Goal: Check status: Check status

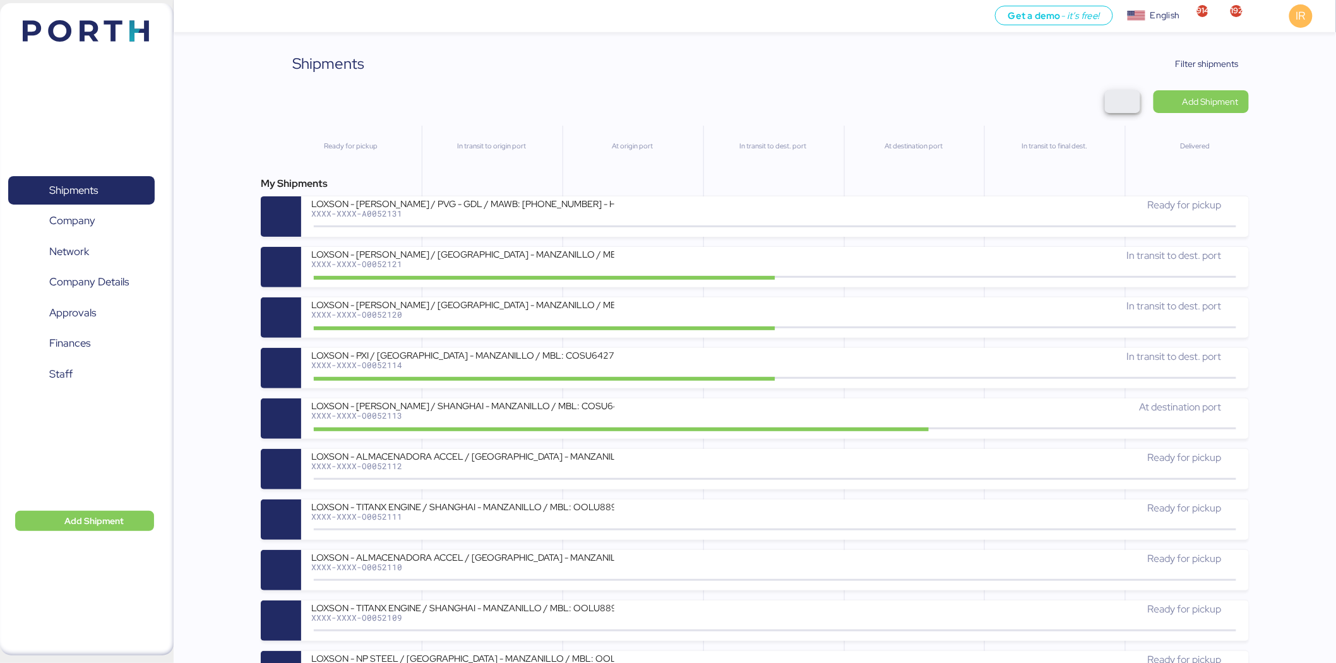
click at [1127, 107] on span "button" at bounding box center [1122, 102] width 15 height 18
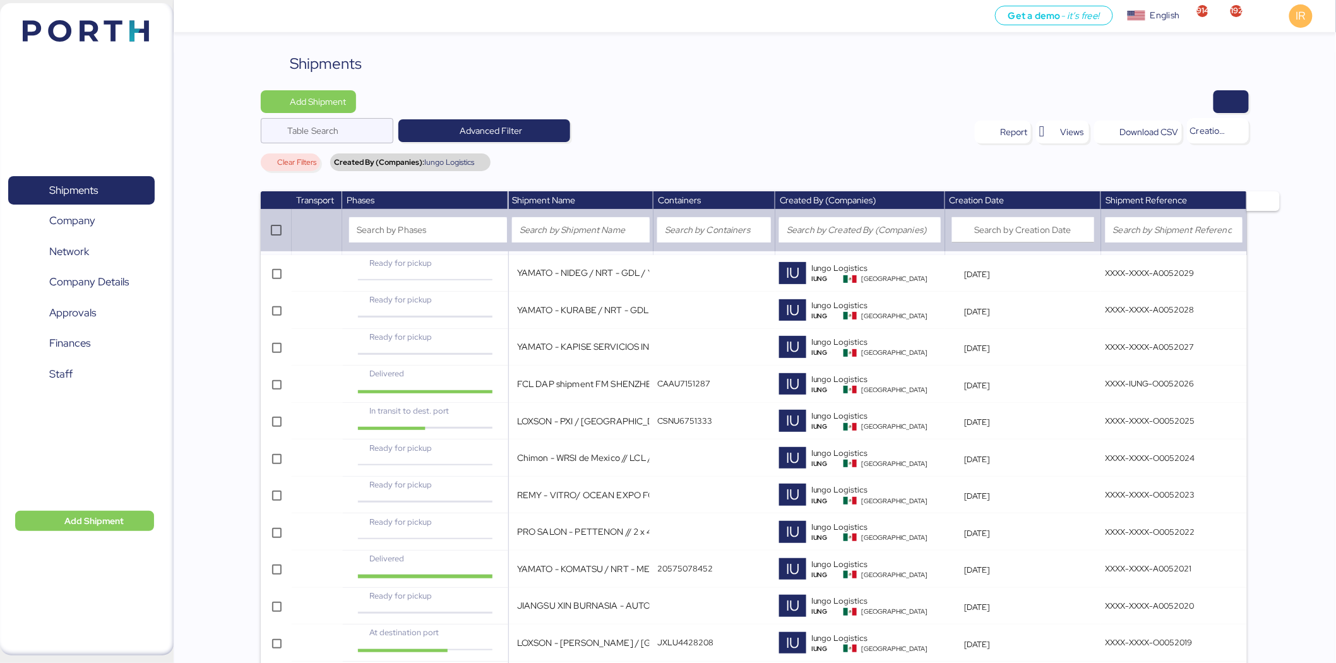
click at [758, 98] on div at bounding box center [807, 101] width 884 height 23
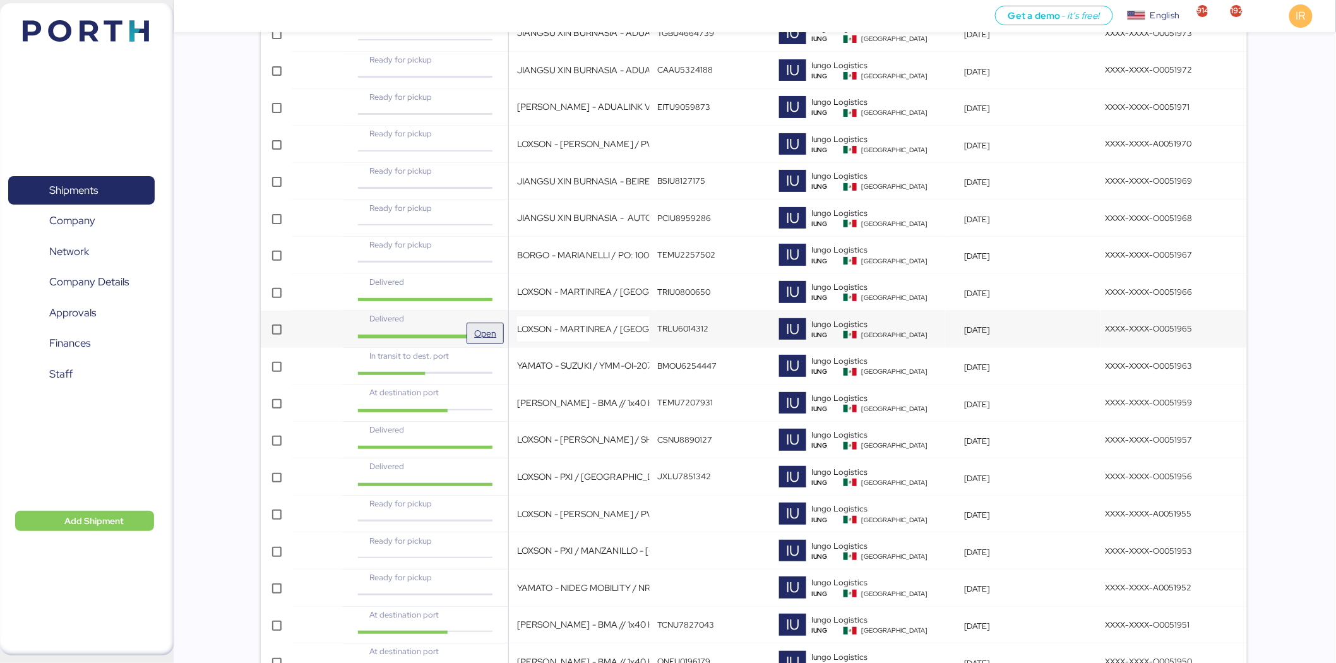
click at [472, 326] on span "Open" at bounding box center [485, 333] width 27 height 20
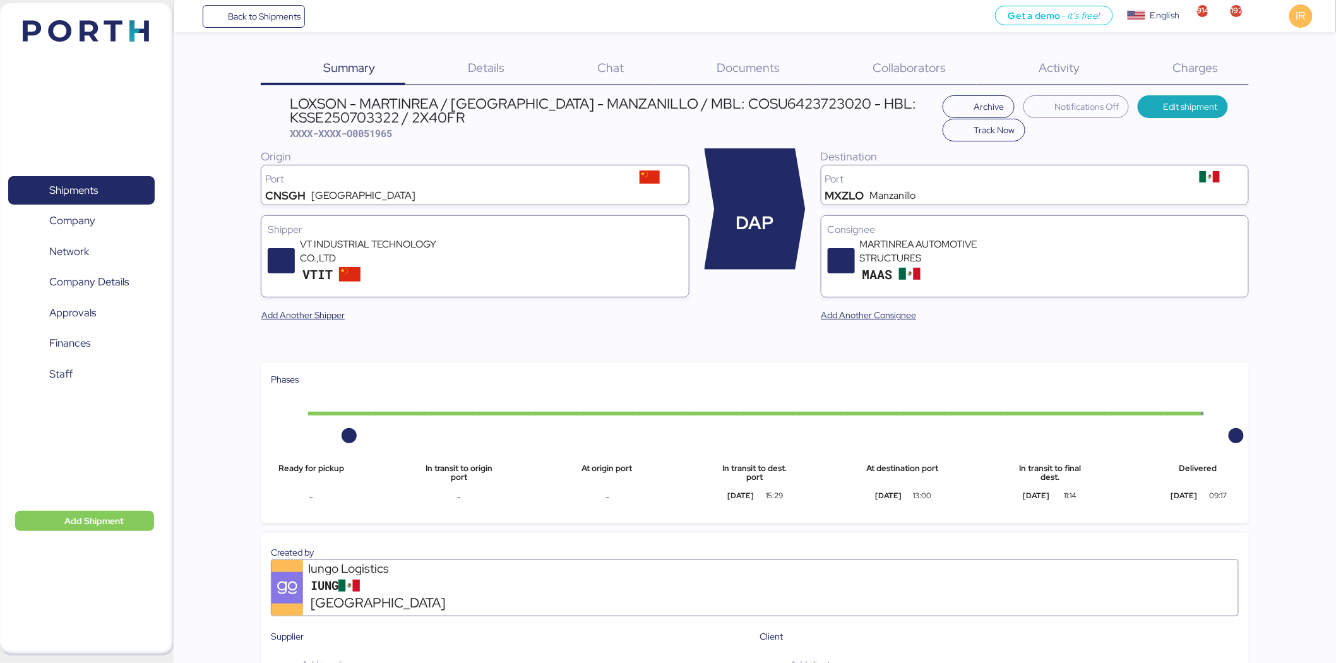
click at [1189, 58] on div "Charges 0" at bounding box center [1179, 68] width 138 height 33
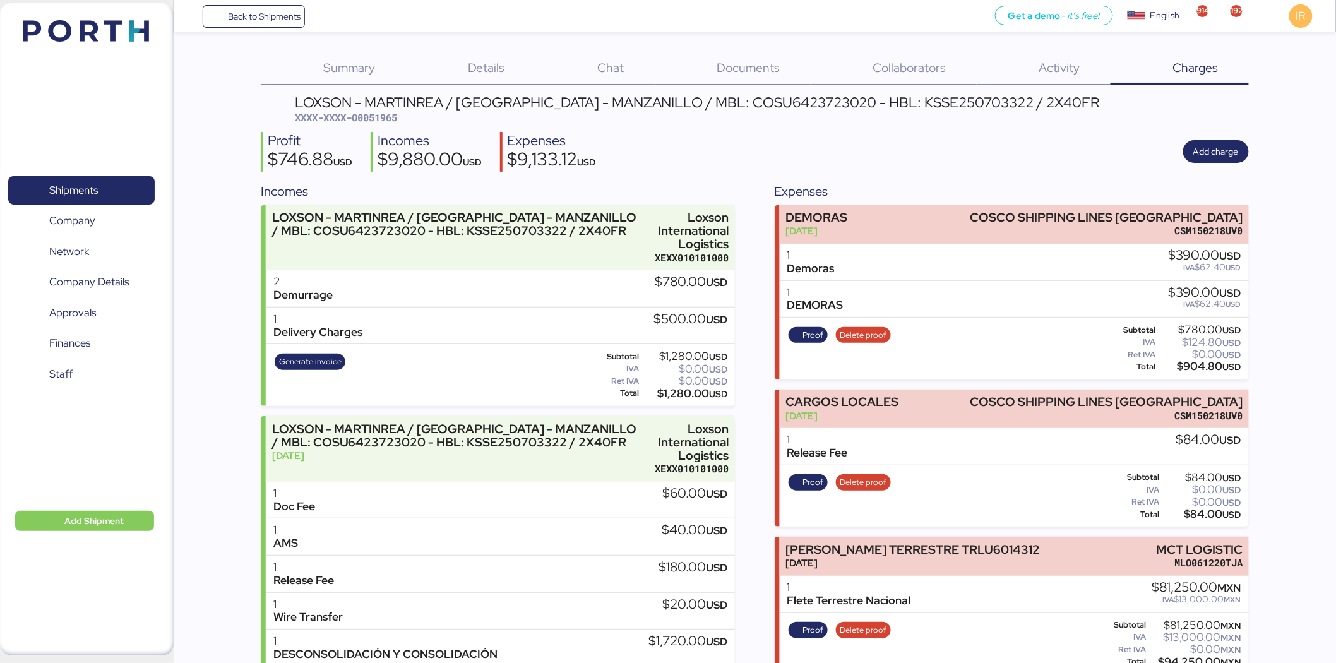
click at [626, 270] on div "2 Demurrage $780.00 USD" at bounding box center [500, 288] width 469 height 37
click at [90, 188] on span "Shipments" at bounding box center [73, 190] width 49 height 18
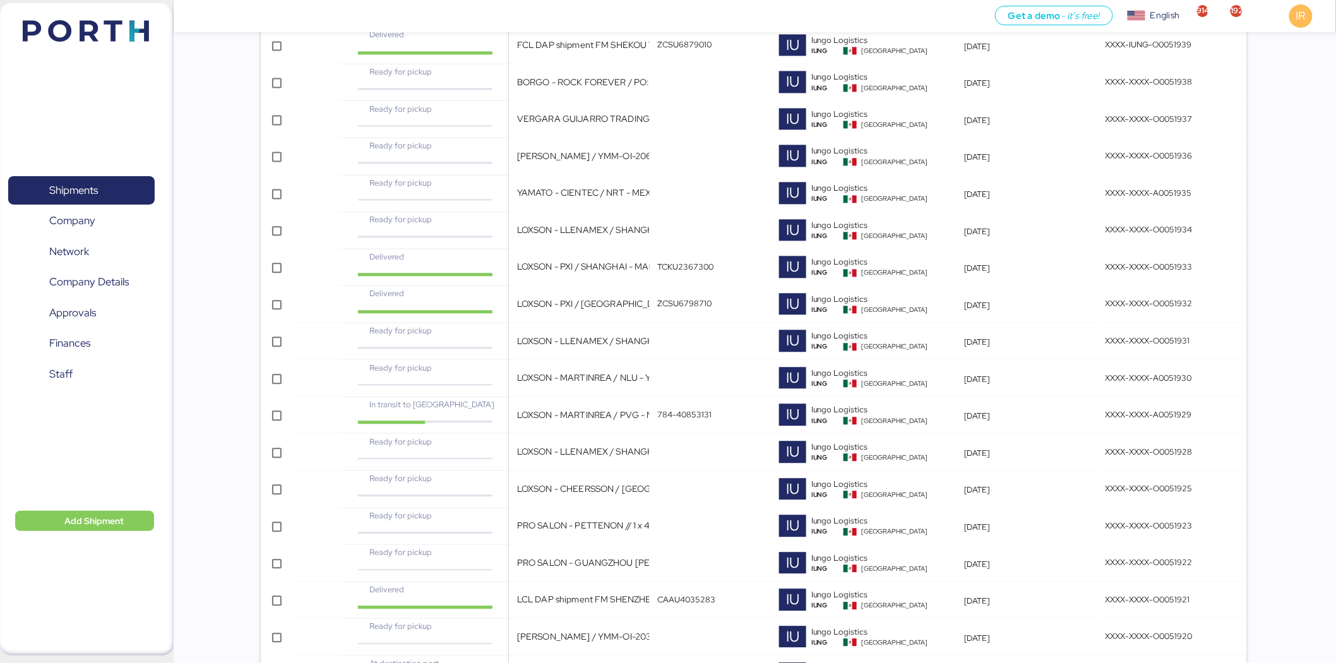
scroll to position [3366, 0]
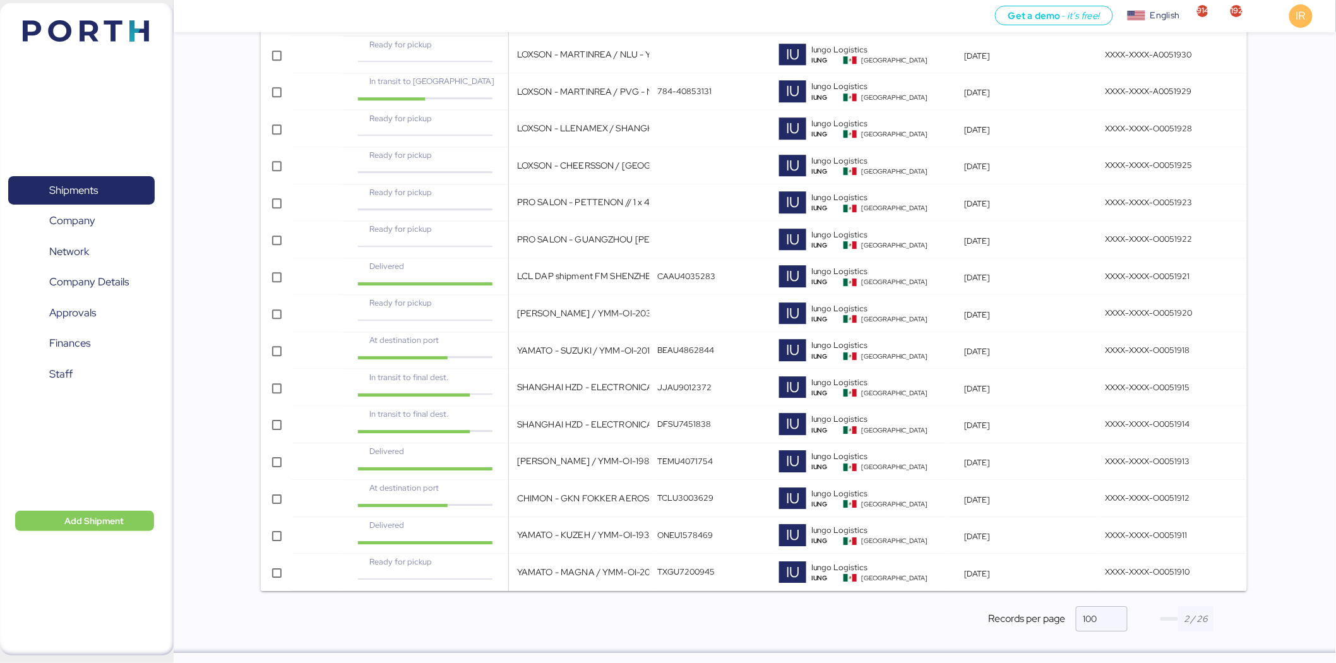
click at [1165, 620] on span "button" at bounding box center [1169, 619] width 18 height 4
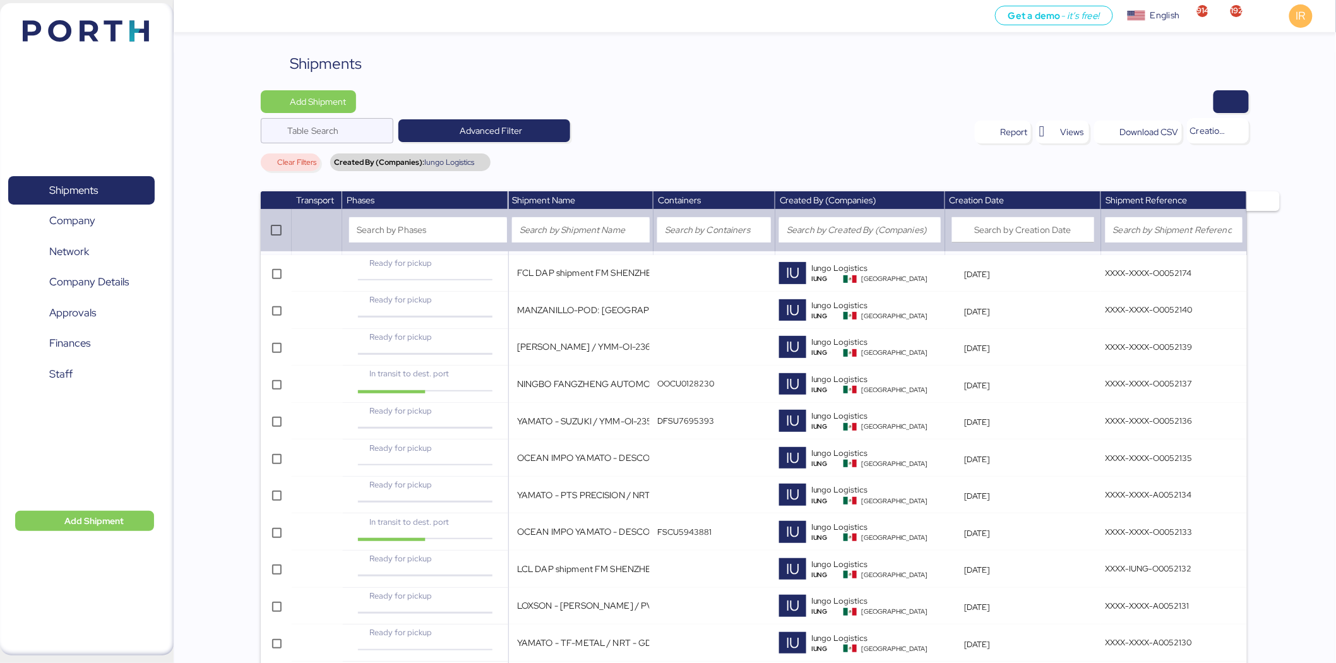
scroll to position [2459, 0]
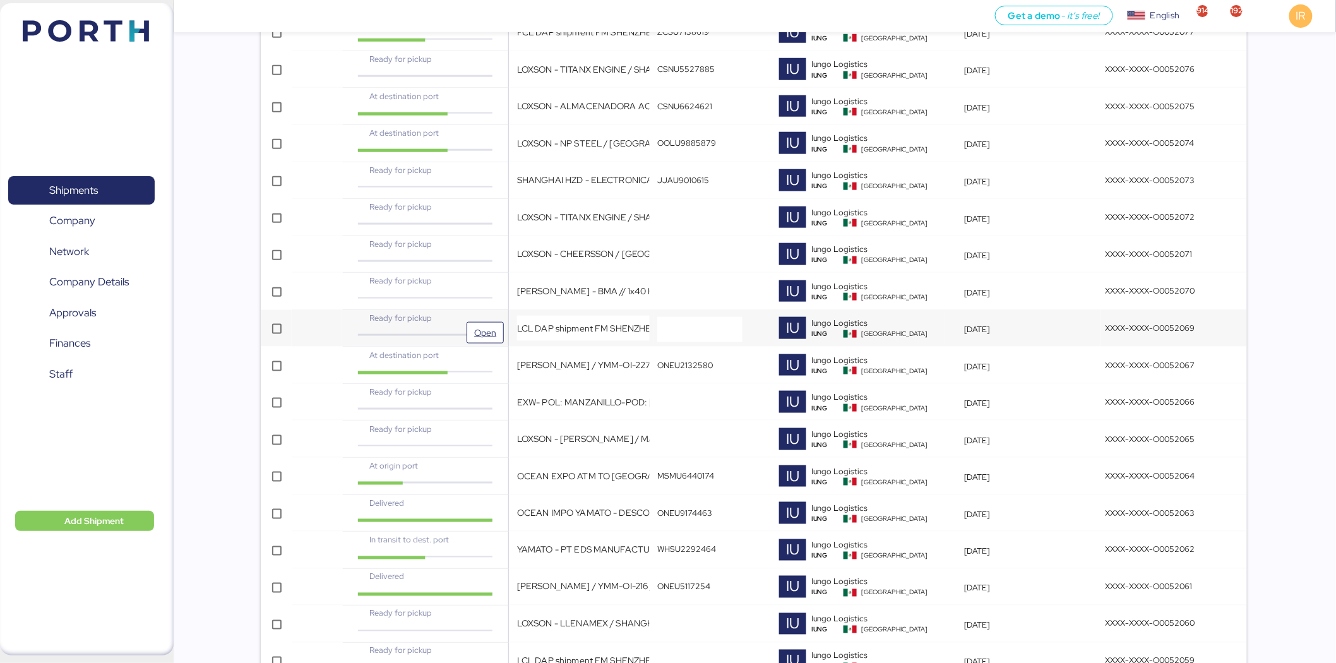
click at [486, 322] on div "Ready for pickup" at bounding box center [425, 318] width 138 height 12
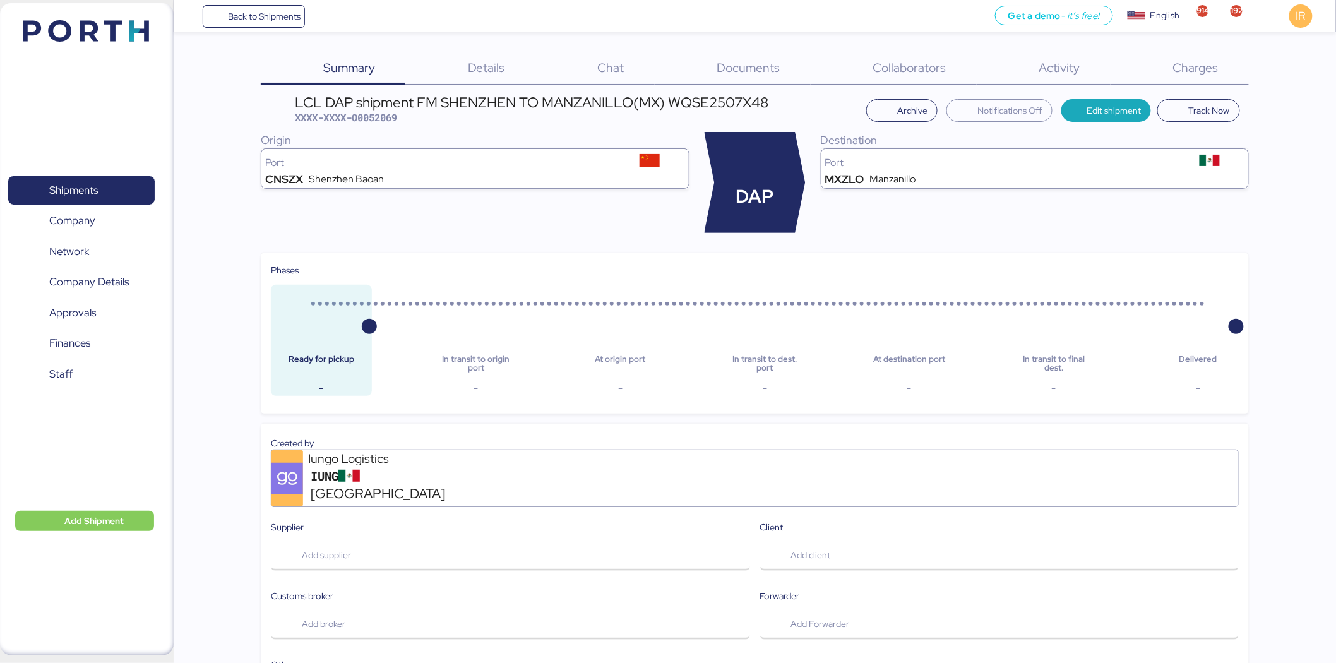
click at [1177, 58] on div "Charges 0" at bounding box center [1179, 68] width 138 height 33
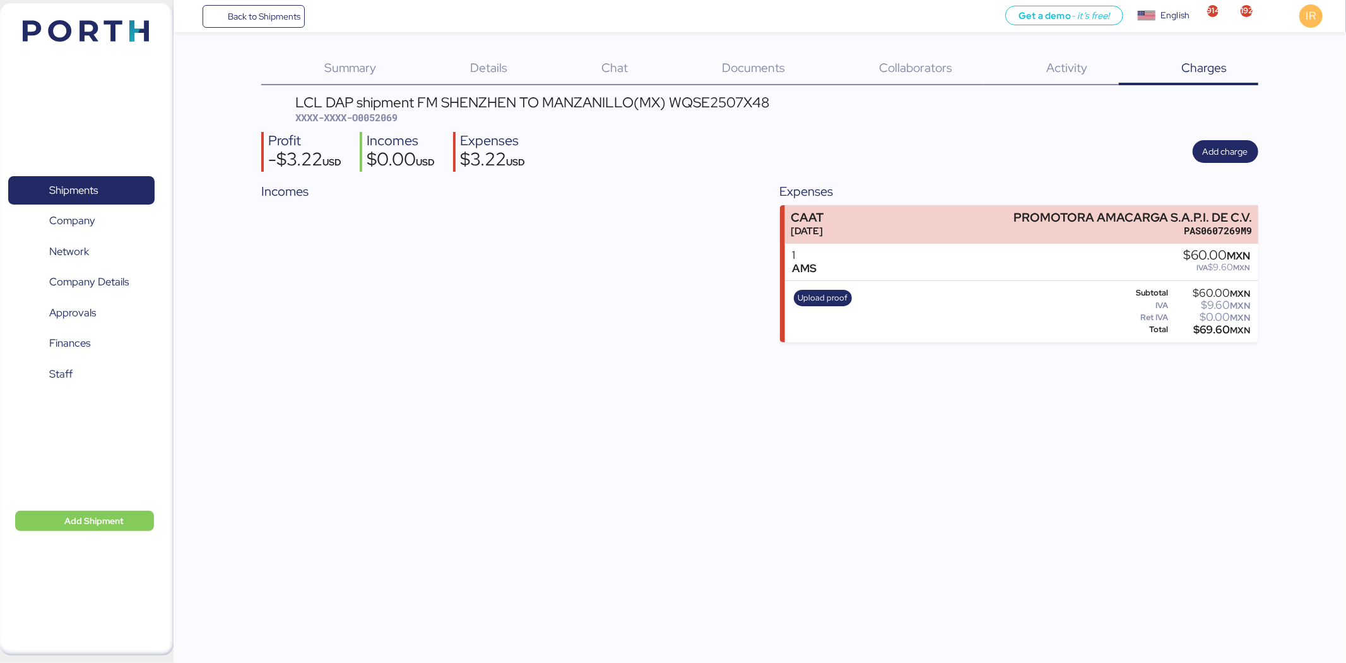
click at [508, 74] on div "Details 0" at bounding box center [472, 68] width 131 height 33
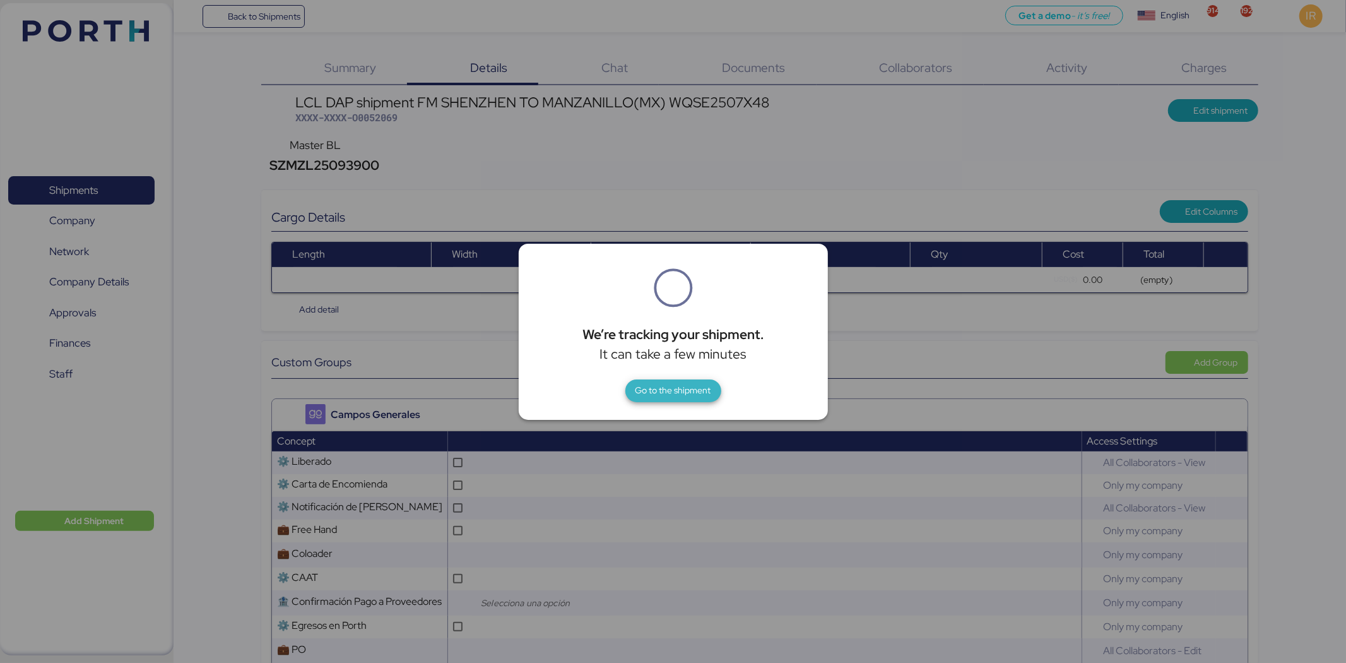
click at [682, 386] on span "Go to the shipment" at bounding box center [674, 390] width 76 height 15
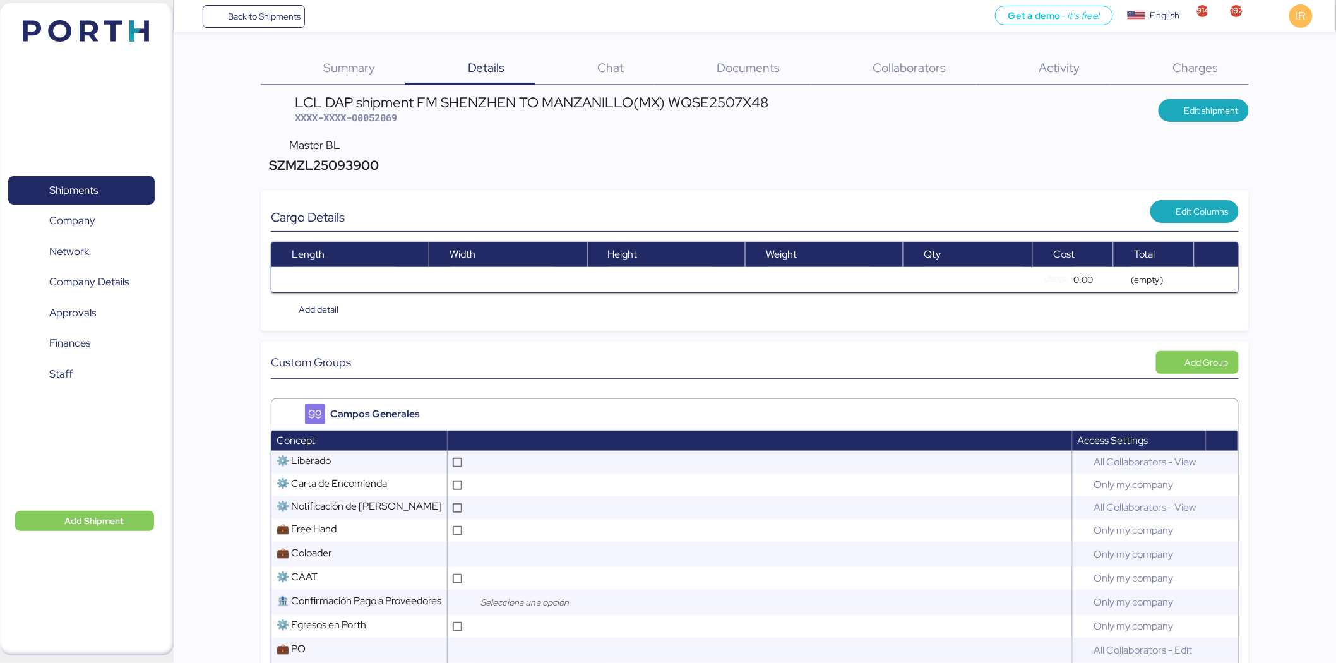
click at [325, 168] on span "SZMZL25093900" at bounding box center [322, 165] width 113 height 17
copy span "SZMZL25093900"
click at [57, 191] on span "Shipments" at bounding box center [73, 190] width 49 height 18
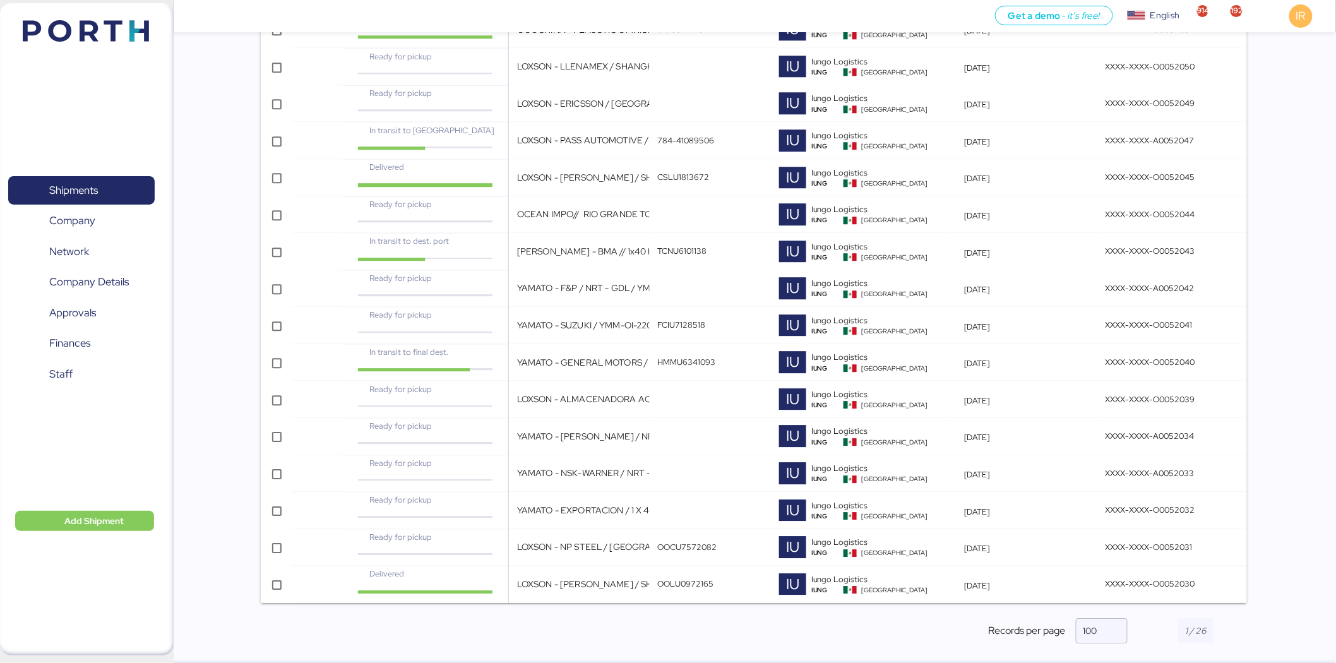
scroll to position [3366, 0]
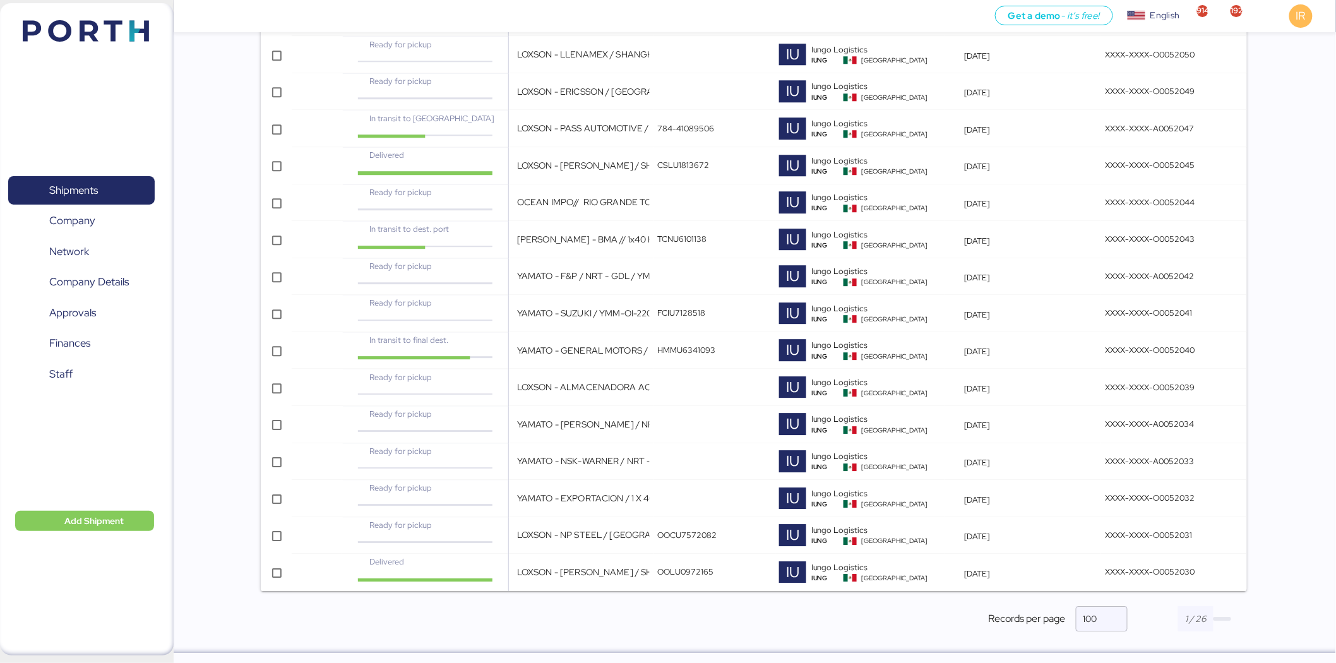
click at [1220, 617] on span "button" at bounding box center [1222, 619] width 18 height 4
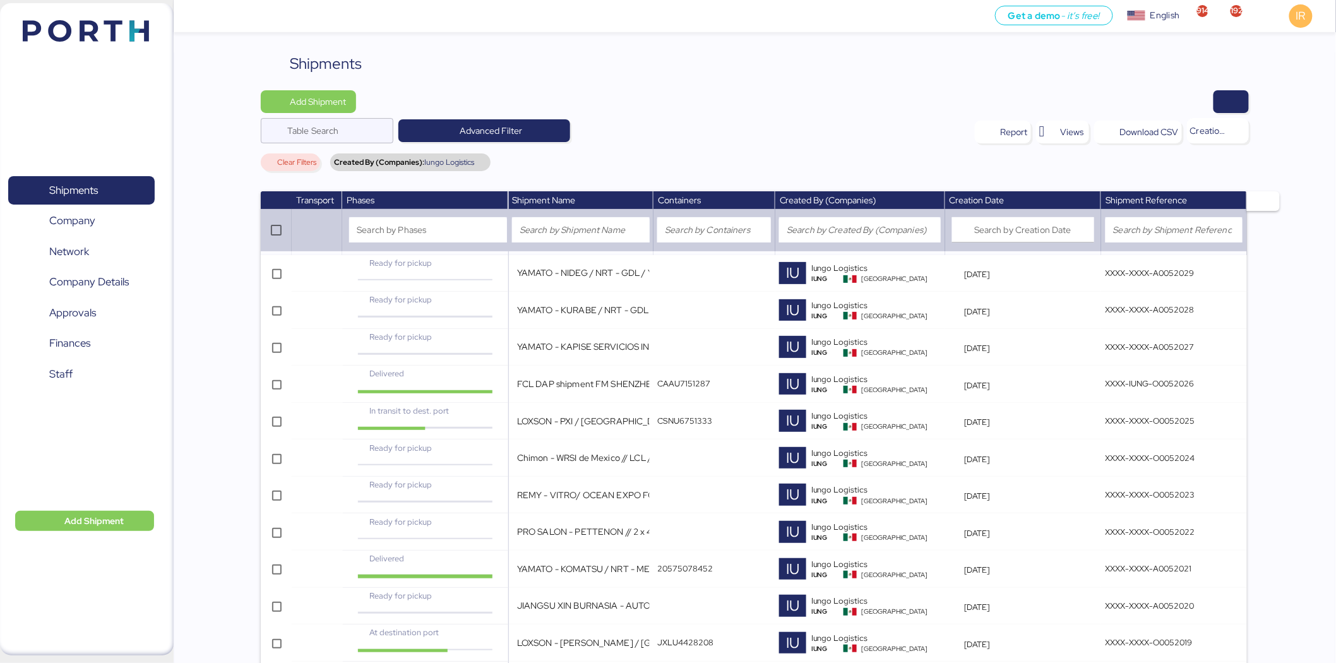
scroll to position [2014, 0]
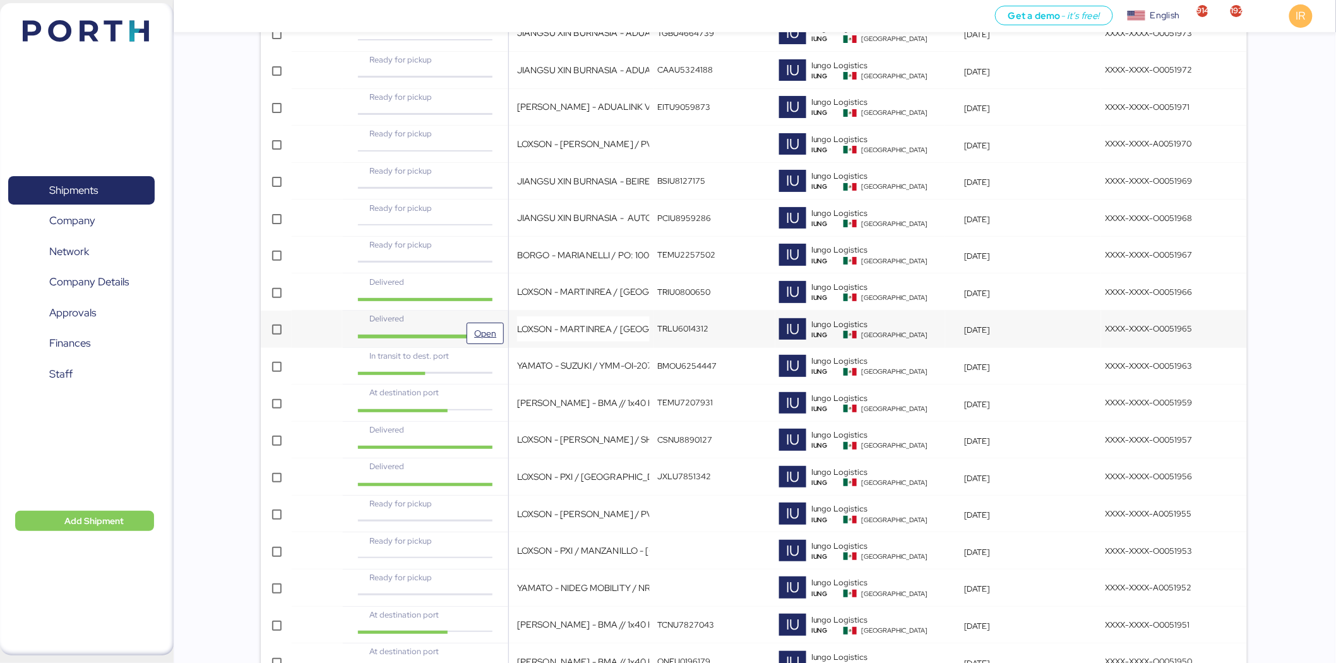
click at [443, 324] on div "Delivered" at bounding box center [425, 318] width 138 height 12
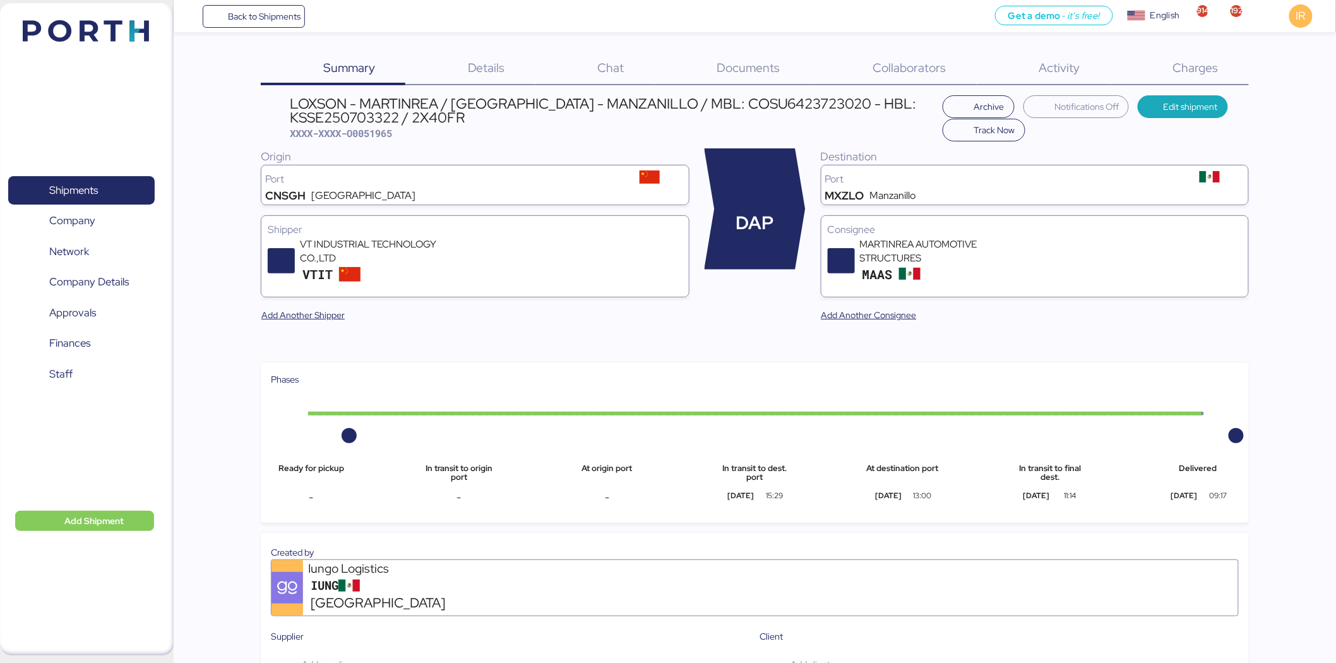
click at [1187, 80] on div "Charges 0" at bounding box center [1179, 68] width 138 height 33
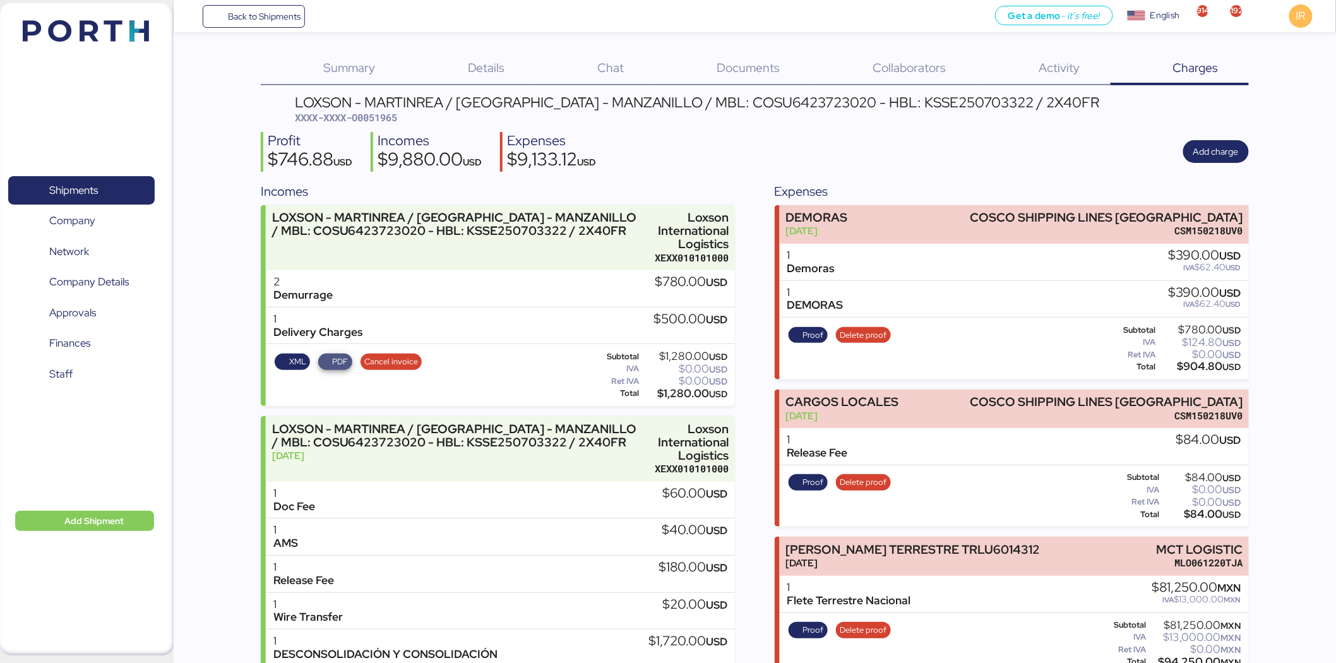
click at [335, 365] on span "PDF" at bounding box center [340, 362] width 16 height 14
